Goal: Navigation & Orientation: Understand site structure

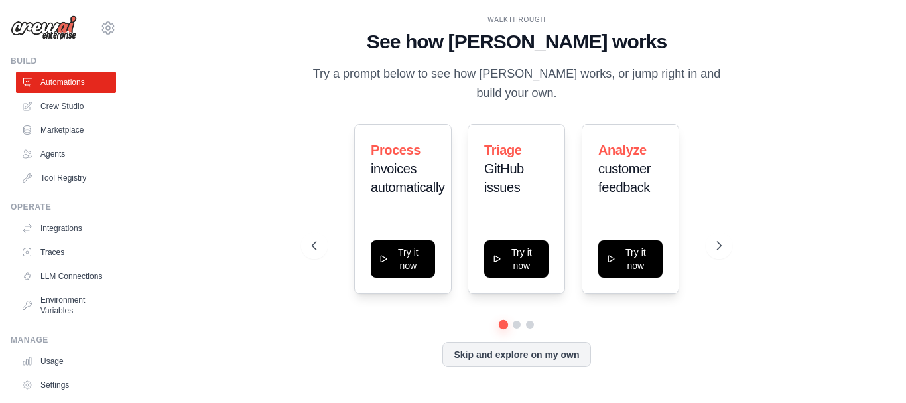
click at [705, 239] on div "Process invoices automatically Try it now Triage GitHub issues Try it now Analy…" at bounding box center [517, 209] width 410 height 170
click at [710, 244] on button at bounding box center [719, 245] width 27 height 27
click at [716, 246] on icon at bounding box center [720, 245] width 13 height 13
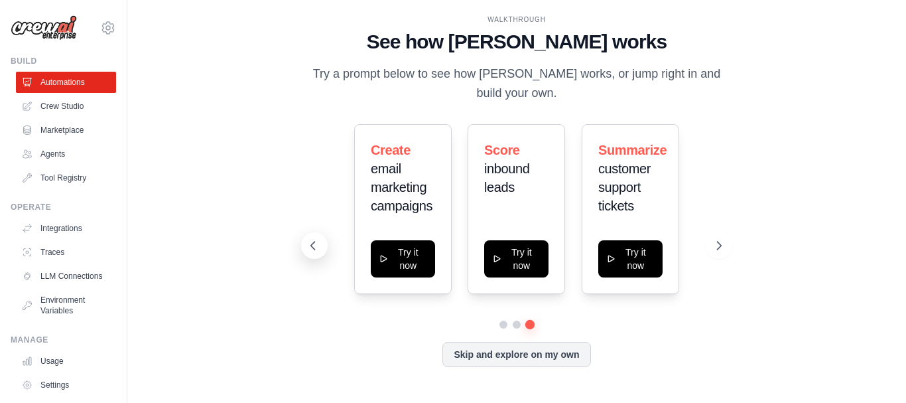
click at [311, 246] on icon at bounding box center [313, 245] width 4 height 8
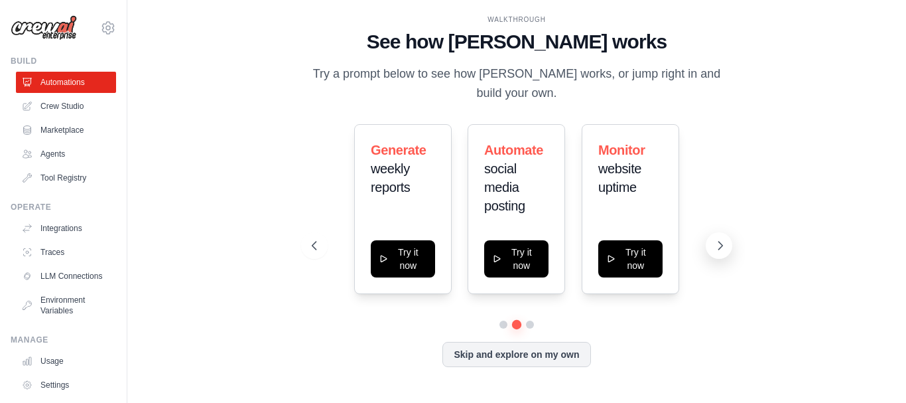
click at [725, 244] on icon at bounding box center [720, 245] width 13 height 13
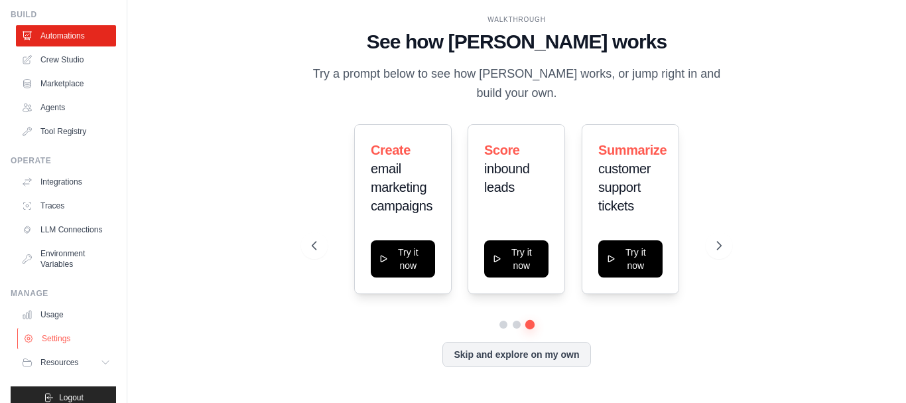
scroll to position [74, 0]
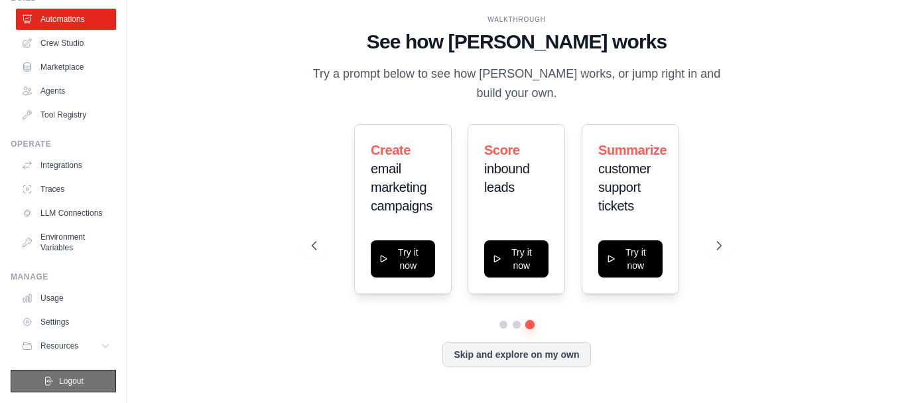
click at [61, 379] on span "Logout" at bounding box center [71, 380] width 25 height 11
